Goal: Book appointment/travel/reservation

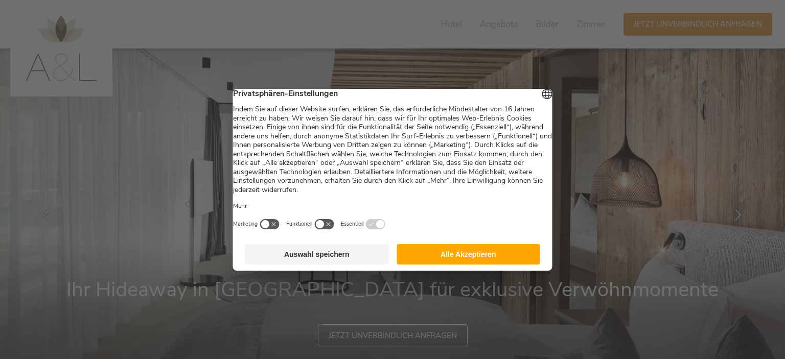
click at [497, 250] on button "Alle Akzeptieren" at bounding box center [468, 254] width 144 height 20
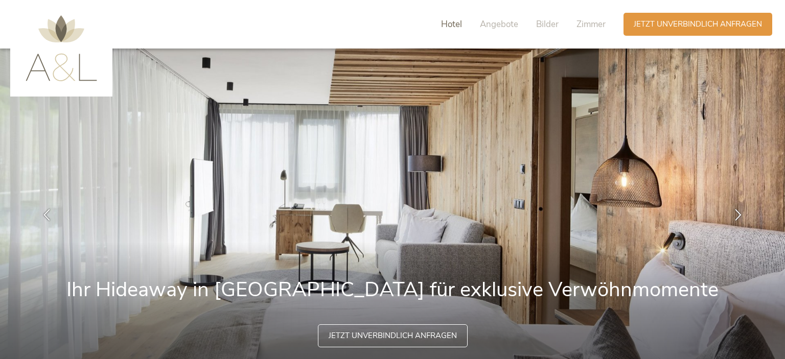
click at [450, 26] on span "Hotel" at bounding box center [451, 24] width 21 height 12
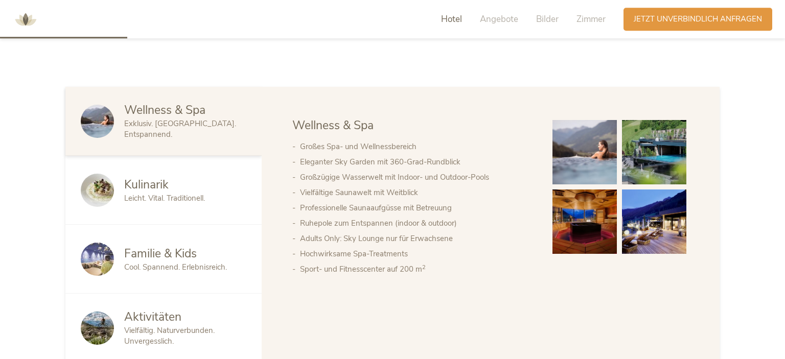
scroll to position [578, 0]
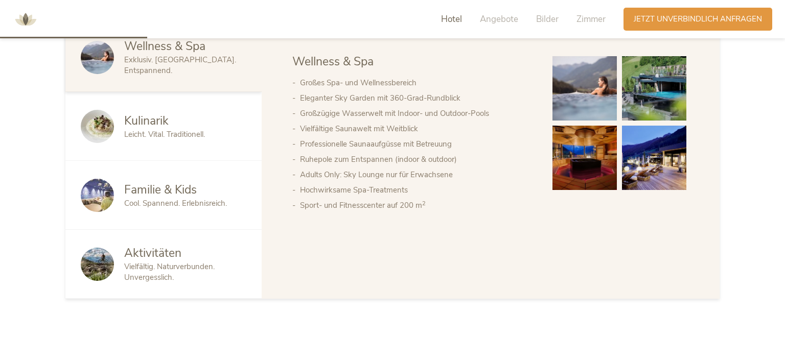
click at [174, 135] on span "Leicht. Vital. Traditionell." at bounding box center [164, 134] width 81 height 10
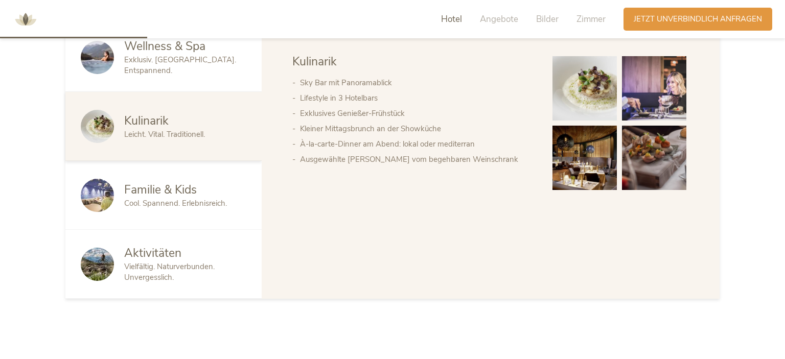
click at [178, 188] on span "Familie & Kids" at bounding box center [160, 190] width 73 height 16
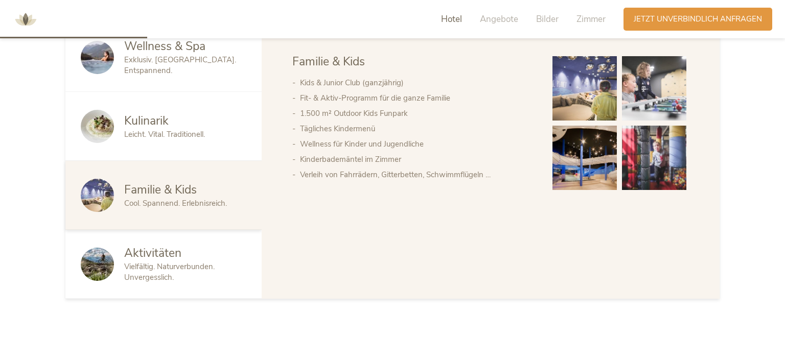
click at [181, 265] on span "Vielfältig. Naturverbunden. Unvergesslich." at bounding box center [169, 272] width 90 height 21
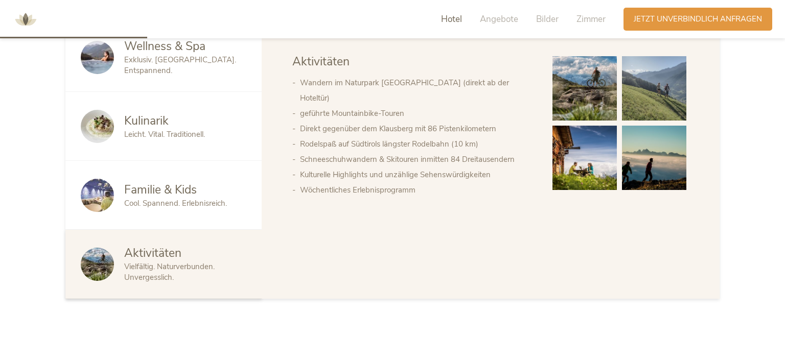
click at [151, 192] on span "Familie & Kids" at bounding box center [160, 190] width 73 height 16
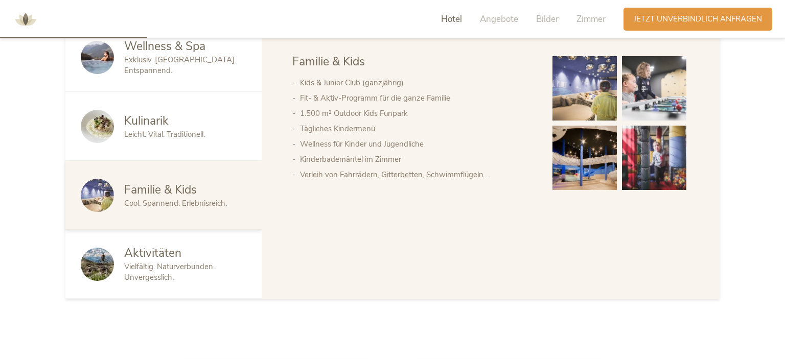
click at [168, 139] on span "Leicht. Vital. Traditionell." at bounding box center [164, 134] width 81 height 10
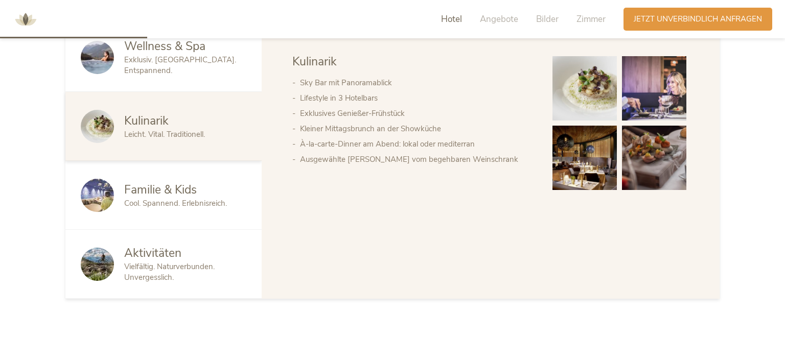
click at [181, 65] on span "Exklusiv. [GEOGRAPHIC_DATA]. Entspannend." at bounding box center [180, 65] width 112 height 21
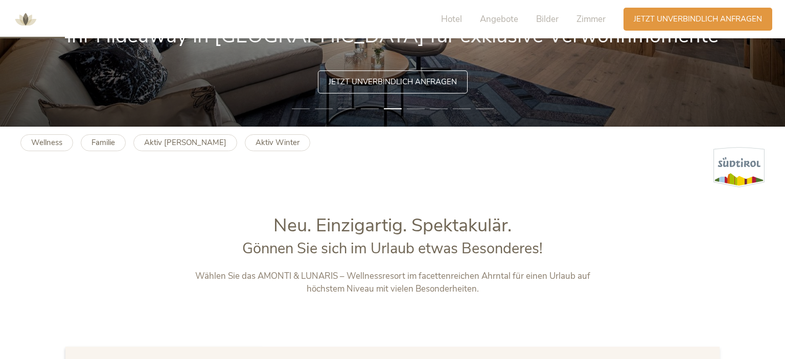
scroll to position [0, 0]
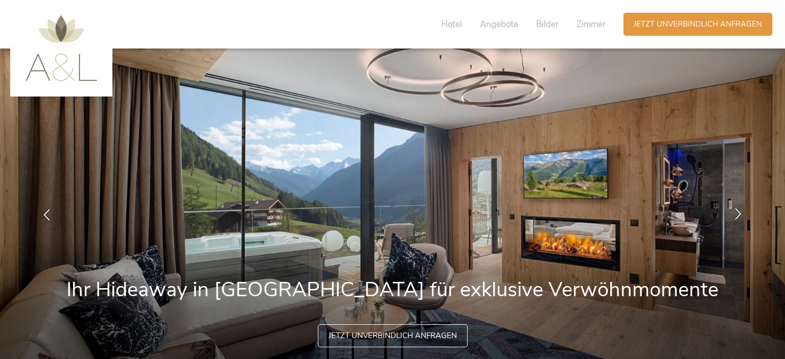
click at [746, 216] on div at bounding box center [738, 215] width 32 height 32
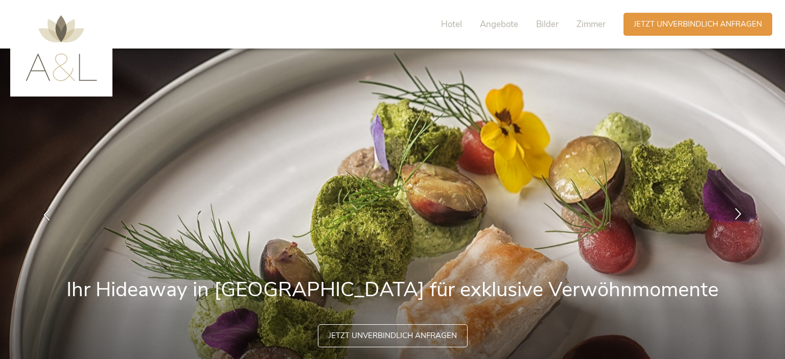
click at [746, 216] on div at bounding box center [738, 215] width 32 height 32
click at [584, 21] on span "Zimmer" at bounding box center [590, 24] width 29 height 12
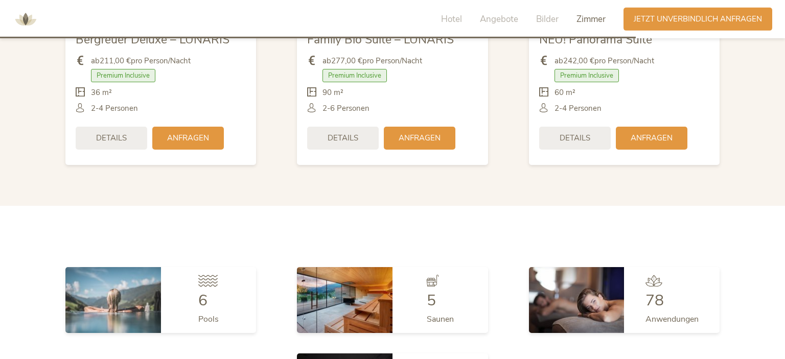
scroll to position [2485, 0]
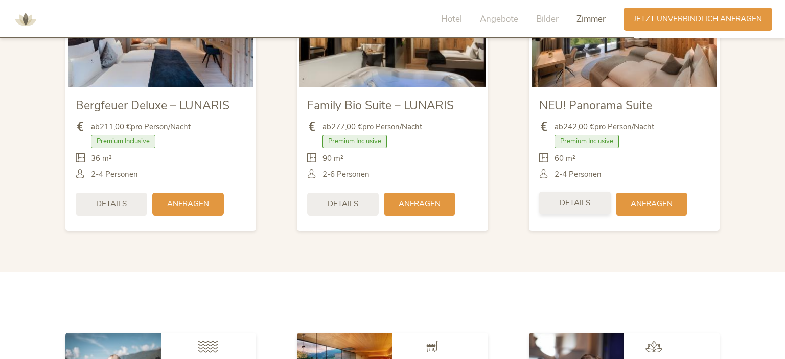
click at [582, 198] on span "Details" at bounding box center [574, 203] width 31 height 11
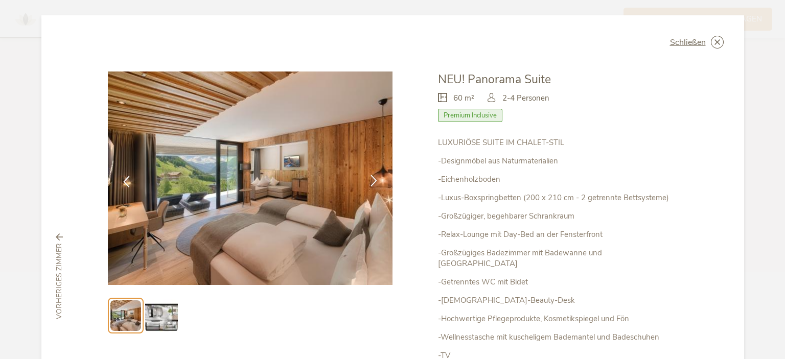
click at [377, 185] on icon at bounding box center [374, 181] width 12 height 12
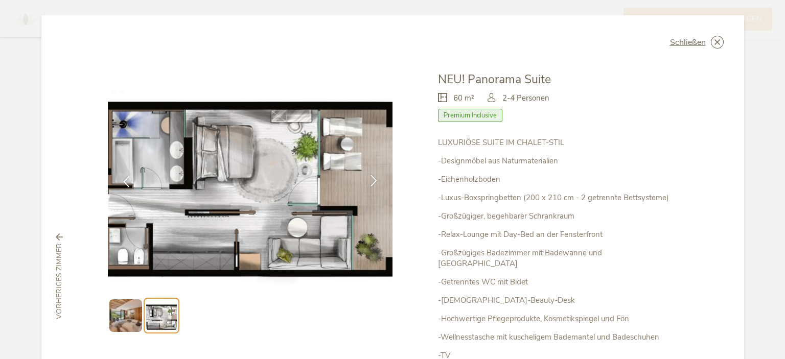
click at [377, 185] on icon at bounding box center [374, 181] width 12 height 12
click at [369, 178] on icon at bounding box center [374, 181] width 12 height 12
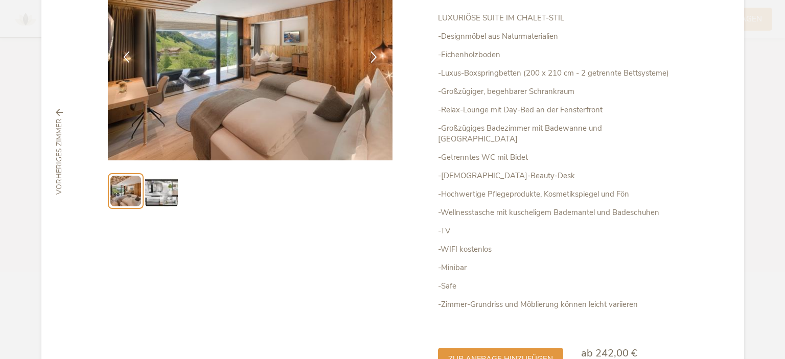
scroll to position [183, 0]
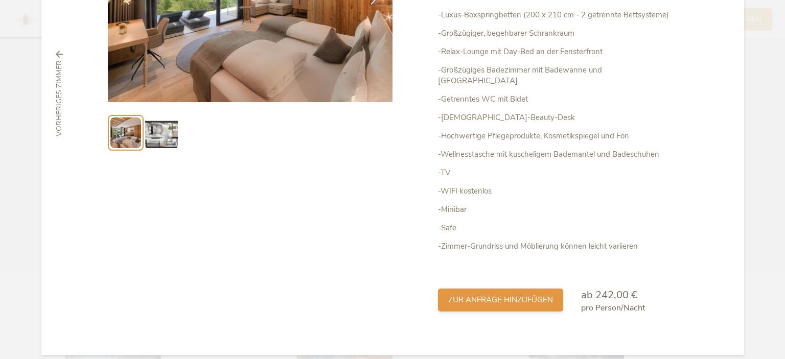
click at [502, 295] on span "zur Anfrage hinzufügen" at bounding box center [500, 300] width 105 height 11
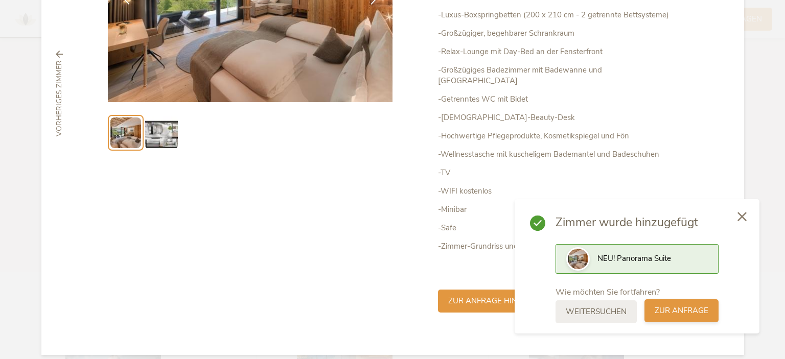
click at [684, 306] on span "zur Anfrage" at bounding box center [682, 311] width 54 height 11
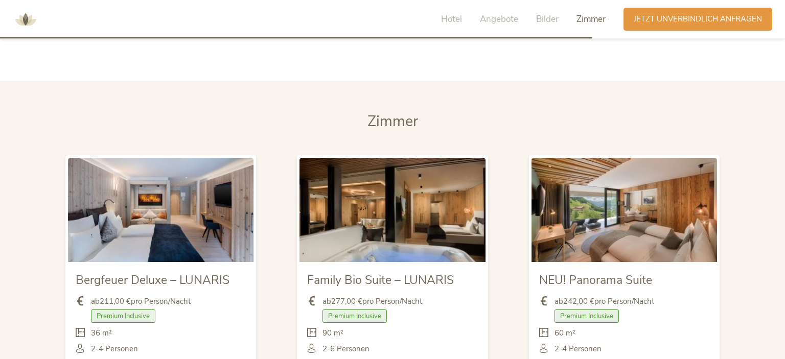
scroll to position [2269, 0]
